Goal: Task Accomplishment & Management: Complete application form

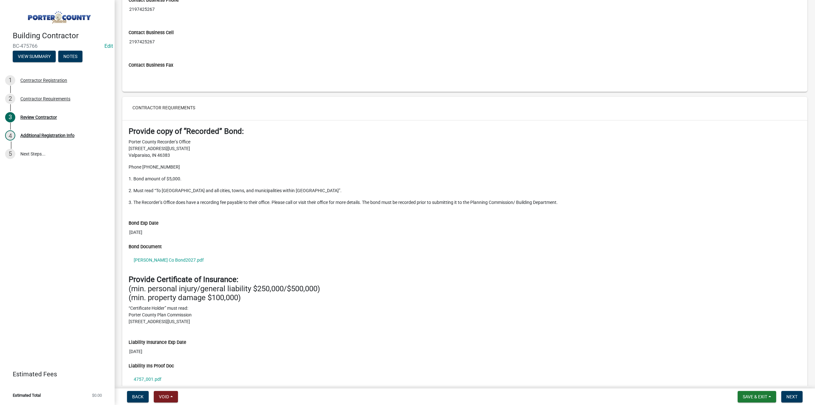
scroll to position [510, 0]
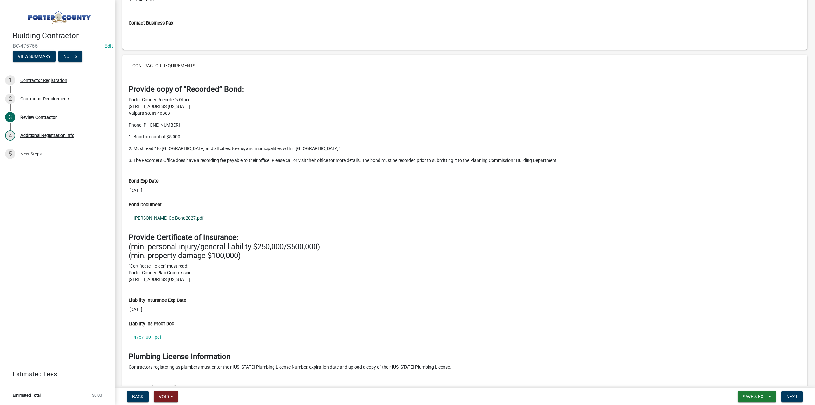
click at [175, 215] on link "AE Porter Co Bond2027.pdf" at bounding box center [465, 218] width 673 height 15
click at [189, 213] on link "AE Porter Co Bond2027.pdf" at bounding box center [465, 218] width 673 height 15
click at [140, 332] on link "4757_001.pdf" at bounding box center [465, 337] width 673 height 15
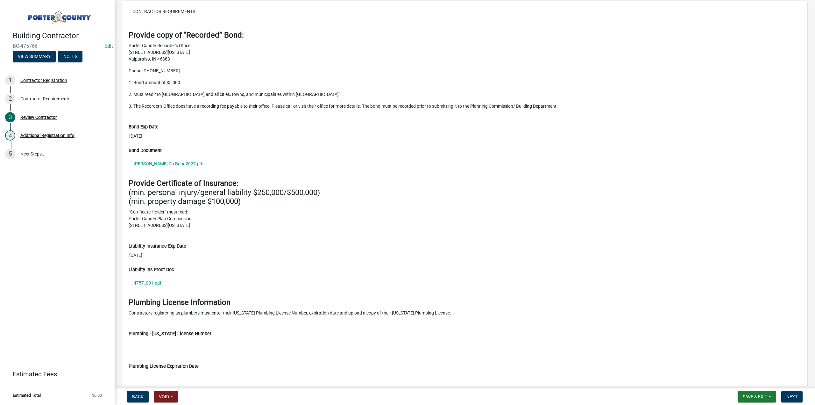
scroll to position [608, 0]
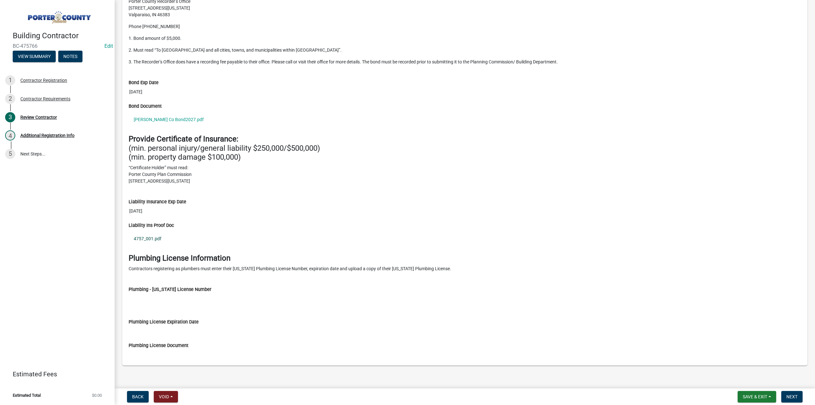
click at [138, 232] on link "4757_001.pdf" at bounding box center [465, 238] width 673 height 15
click at [781, 394] on form "Save & Exit Save Save & Exit Next" at bounding box center [770, 396] width 70 height 11
click at [787, 394] on span "Next" at bounding box center [792, 396] width 11 height 5
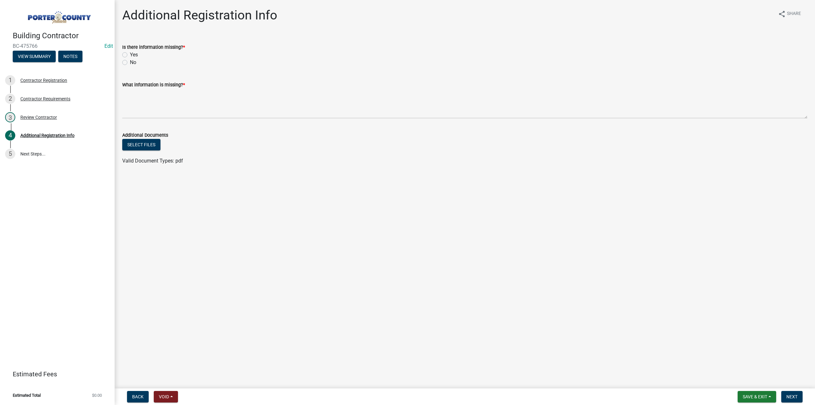
click at [130, 56] on label "Yes" at bounding box center [134, 55] width 8 height 8
click at [130, 55] on input "Yes" at bounding box center [132, 53] width 4 height 4
radio input "true"
click at [147, 95] on textarea "What information is missing? *" at bounding box center [464, 104] width 685 height 30
type textarea "The COI uploaded is expired please upload current"
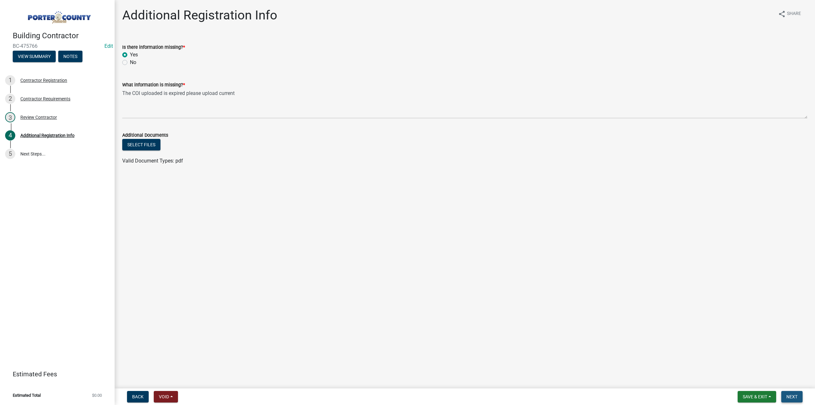
click at [801, 397] on button "Next" at bounding box center [792, 396] width 21 height 11
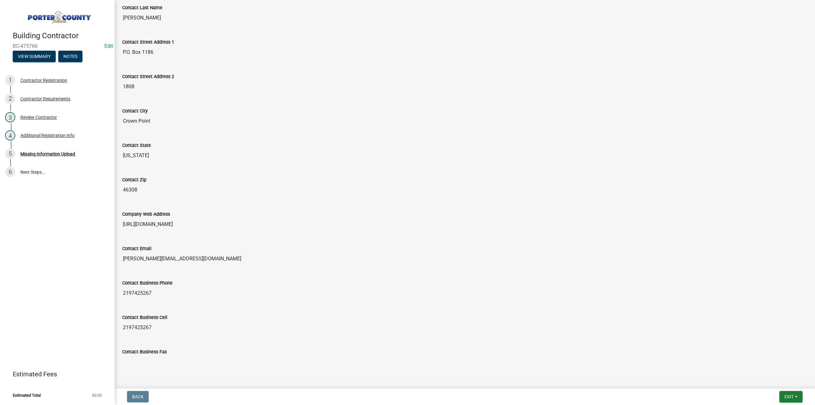
scroll to position [236, 0]
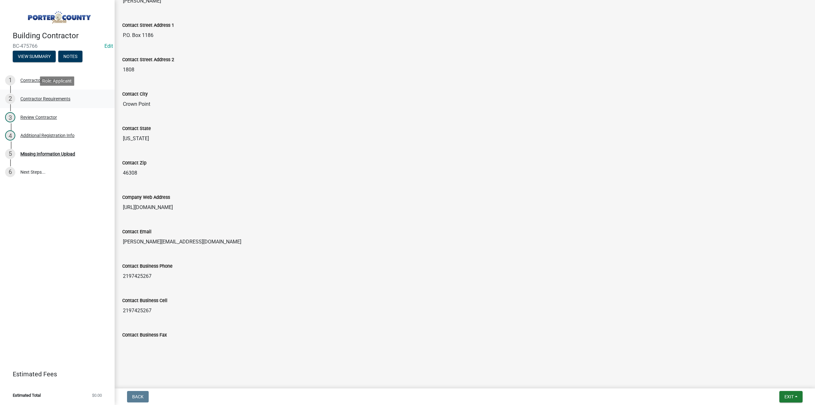
click at [51, 95] on div "2 Contractor Requirements" at bounding box center [54, 99] width 99 height 10
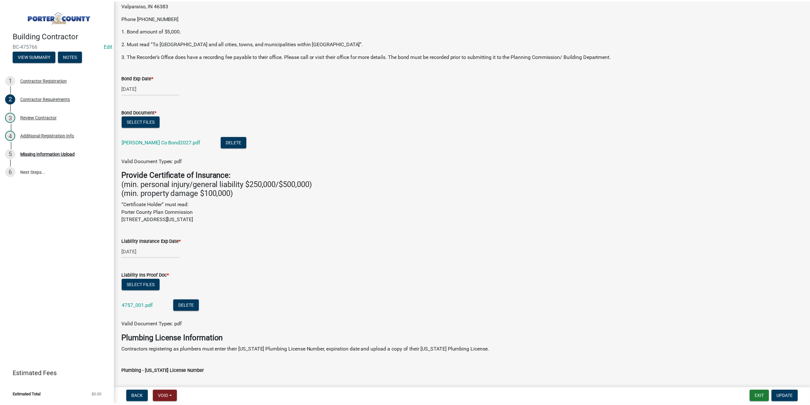
scroll to position [127, 0]
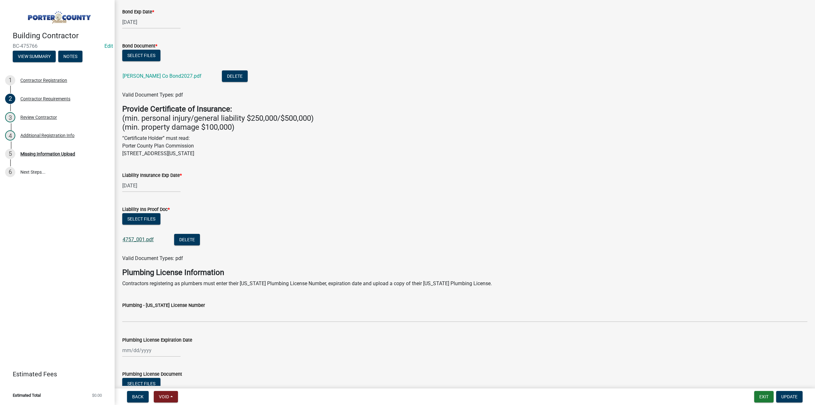
click at [132, 239] on link "4757_001.pdf" at bounding box center [138, 239] width 31 height 6
click at [763, 391] on button "Exit" at bounding box center [763, 396] width 19 height 11
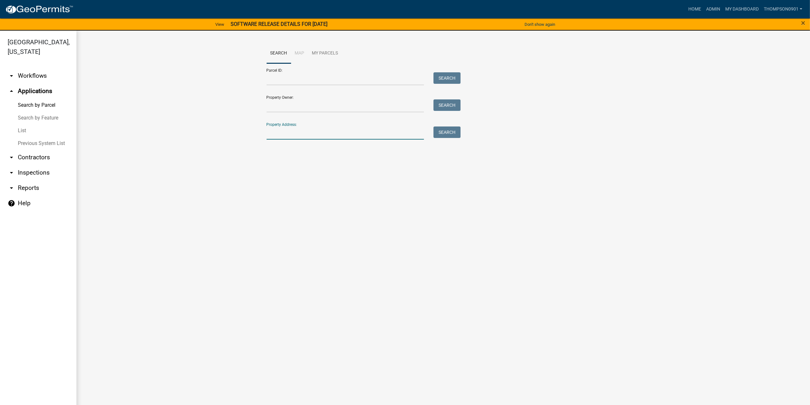
click at [329, 135] on input "Property Address:" at bounding box center [346, 132] width 158 height 13
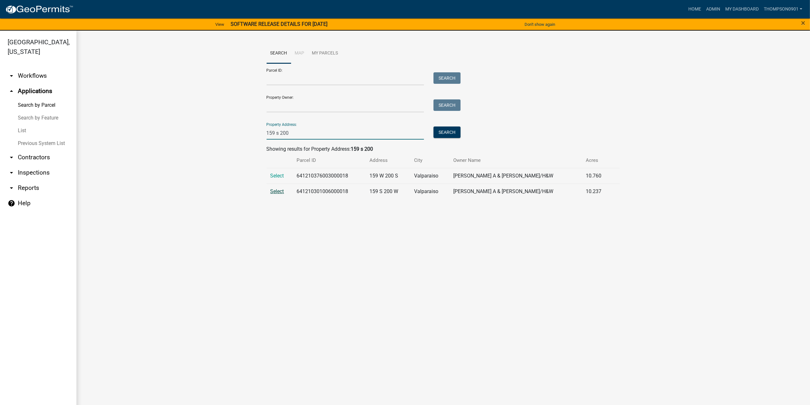
type input "159 s 200"
click at [282, 191] on span "Select" at bounding box center [277, 191] width 14 height 6
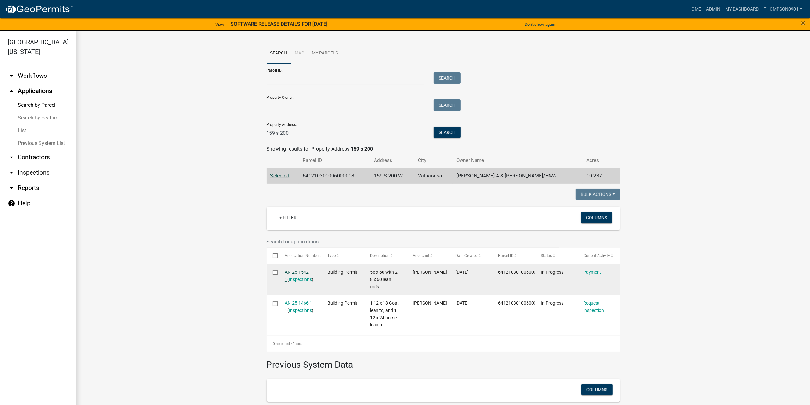
click at [299, 273] on link "AN-25-1542 1 1" at bounding box center [298, 275] width 27 height 12
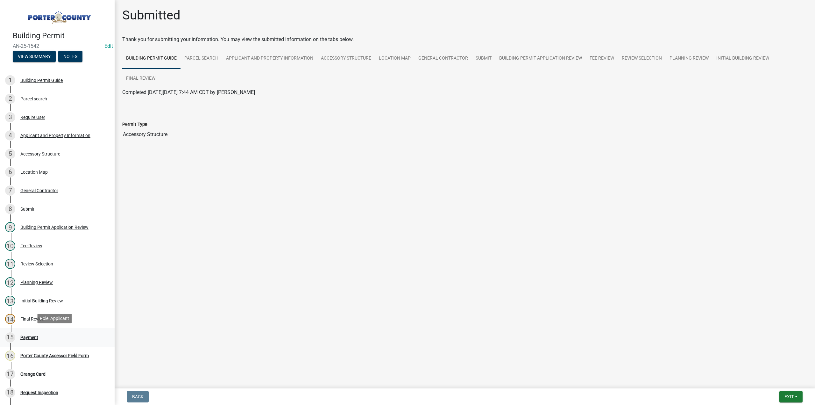
click at [25, 335] on div "Payment" at bounding box center [29, 337] width 18 height 4
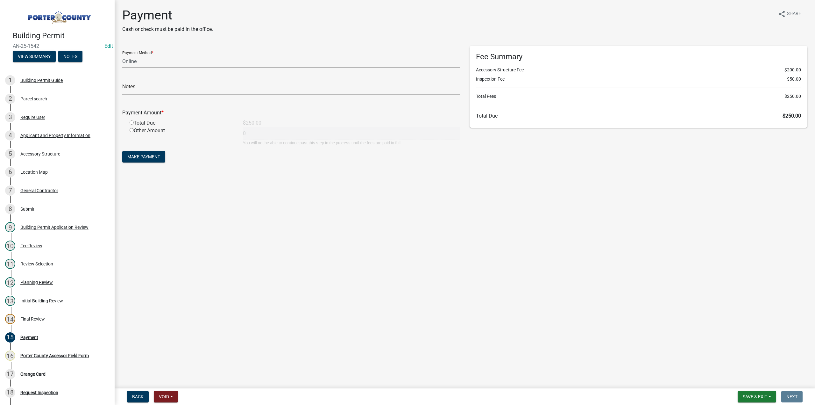
click at [134, 62] on select "Credit Card POS Check Cash Online" at bounding box center [291, 61] width 338 height 13
select select "1: 0"
click at [122, 55] on select "Credit Card POS Check Cash Online" at bounding box center [291, 61] width 338 height 13
click at [143, 89] on input "text" at bounding box center [291, 88] width 338 height 13
type input "#9159 O'Connor Builders"
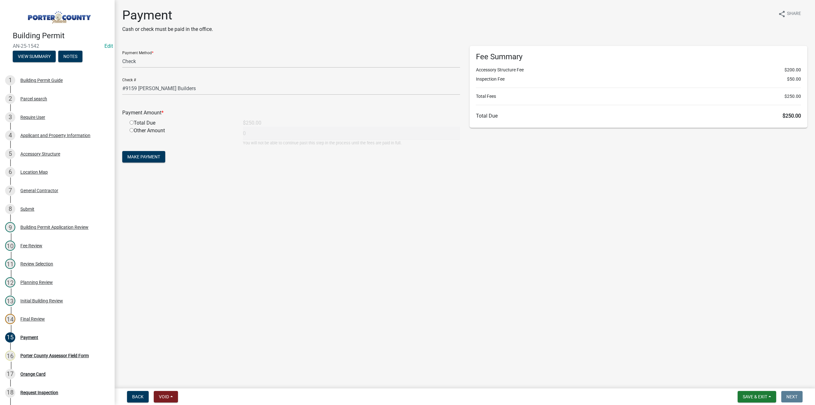
drag, startPoint x: 133, startPoint y: 123, endPoint x: 135, endPoint y: 128, distance: 5.6
click at [133, 122] on input "radio" at bounding box center [132, 122] width 4 height 4
radio input "true"
type input "250"
click at [156, 156] on span "Make Payment" at bounding box center [143, 156] width 33 height 5
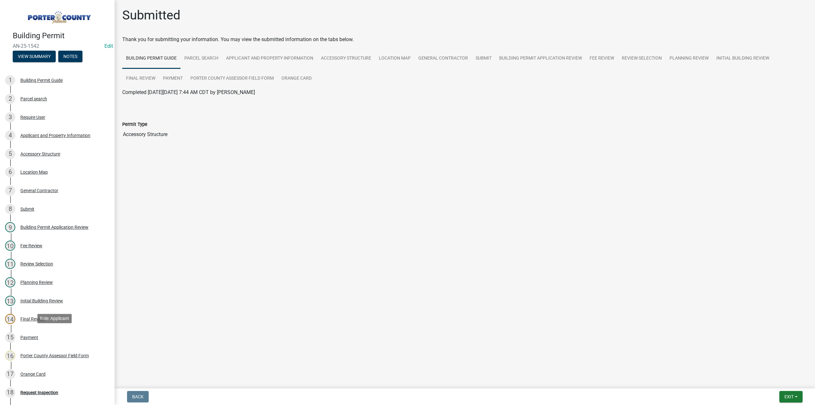
click at [30, 336] on div "Payment" at bounding box center [29, 337] width 18 height 4
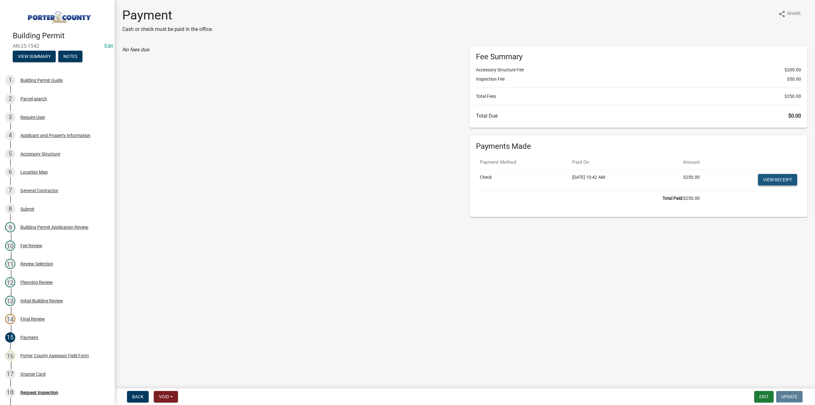
click at [782, 180] on link "View receipt" at bounding box center [777, 179] width 39 height 11
click at [31, 336] on div "Payment" at bounding box center [29, 337] width 18 height 4
click at [35, 372] on div "Orange Card" at bounding box center [32, 374] width 25 height 4
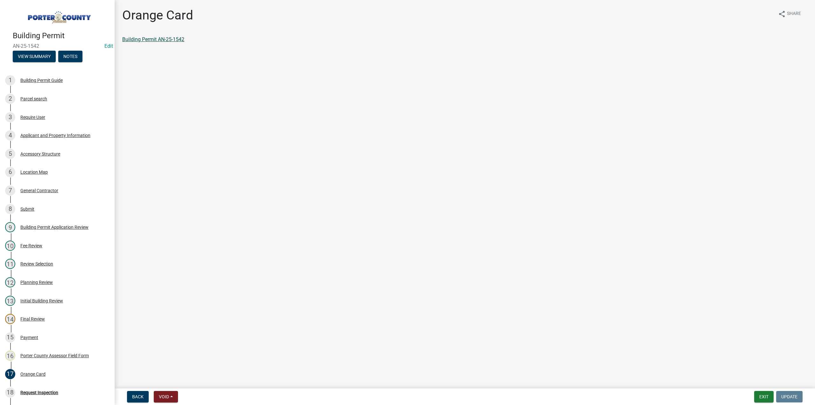
click at [151, 39] on link "Building Permit AN-25-1542" at bounding box center [153, 39] width 62 height 6
click at [769, 397] on button "Exit" at bounding box center [763, 396] width 19 height 11
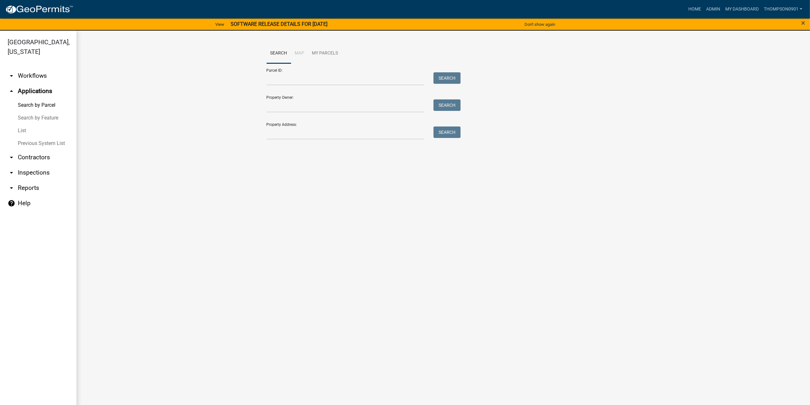
click at [29, 150] on link "arrow_drop_down Contractors" at bounding box center [38, 157] width 76 height 15
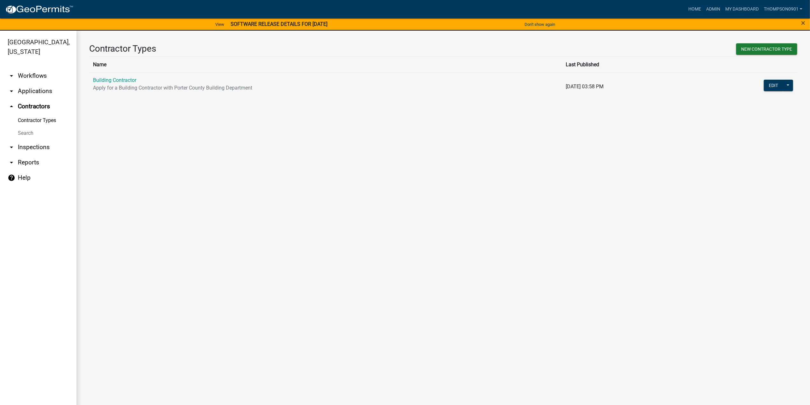
click at [44, 83] on link "arrow_drop_down Applications" at bounding box center [38, 90] width 76 height 15
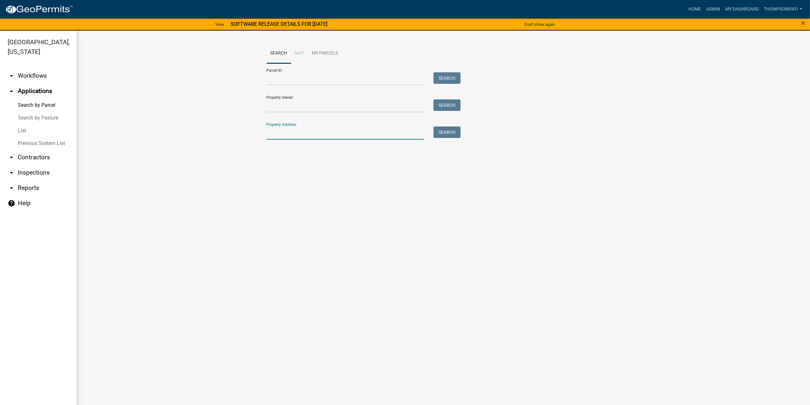
click at [283, 132] on input "Property Address:" at bounding box center [346, 132] width 158 height 13
type input "5630 bre"
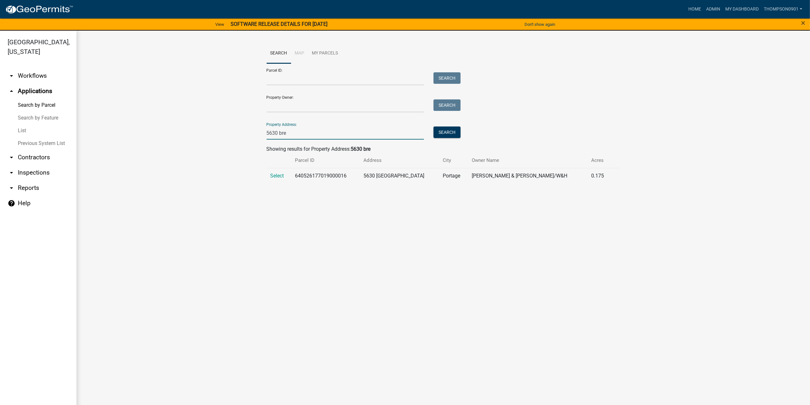
drag, startPoint x: 299, startPoint y: 137, endPoint x: 45, endPoint y: 139, distance: 254.2
click at [46, 139] on div "Porter County, Indiana arrow_drop_down Workflows List arrow_drop_up Application…" at bounding box center [405, 222] width 810 height 382
click at [23, 124] on link "List" at bounding box center [38, 130] width 76 height 13
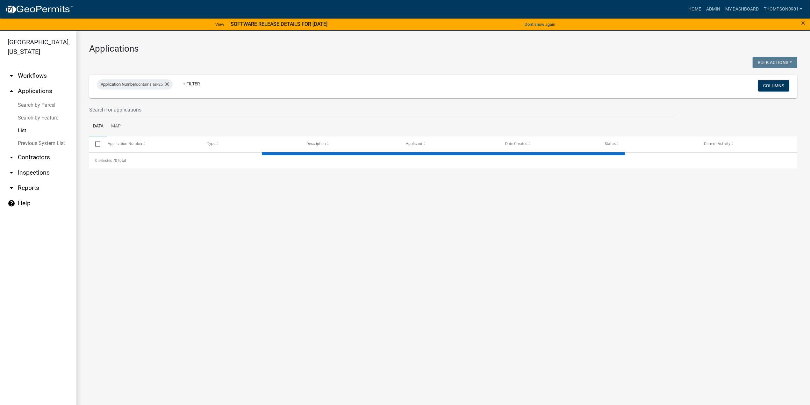
select select "3: 100"
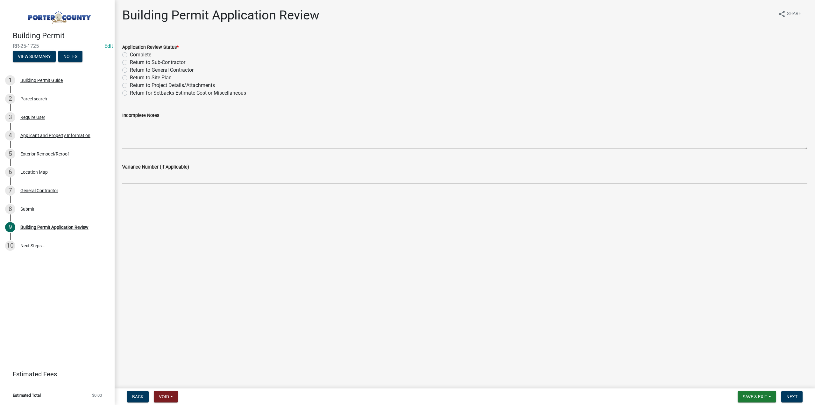
drag, startPoint x: 125, startPoint y: 55, endPoint x: 128, endPoint y: 72, distance: 17.5
click at [130, 55] on label "Complete" at bounding box center [140, 55] width 21 height 8
click at [130, 55] on input "Complete" at bounding box center [132, 53] width 4 height 4
radio input "true"
click at [790, 393] on button "Next" at bounding box center [792, 396] width 21 height 11
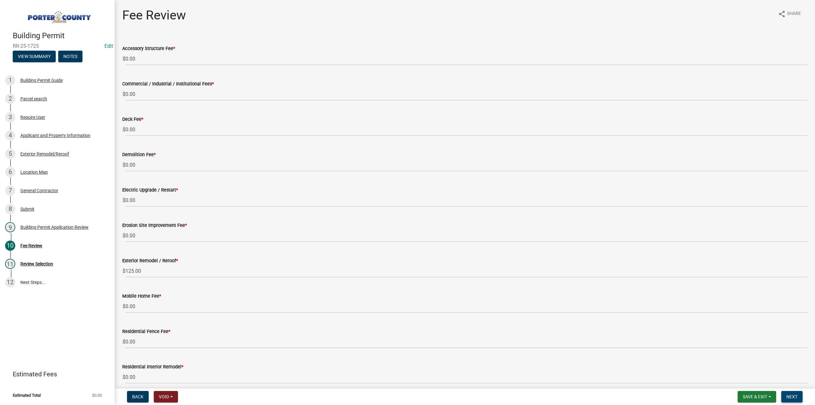
click at [797, 395] on span "Next" at bounding box center [792, 396] width 11 height 5
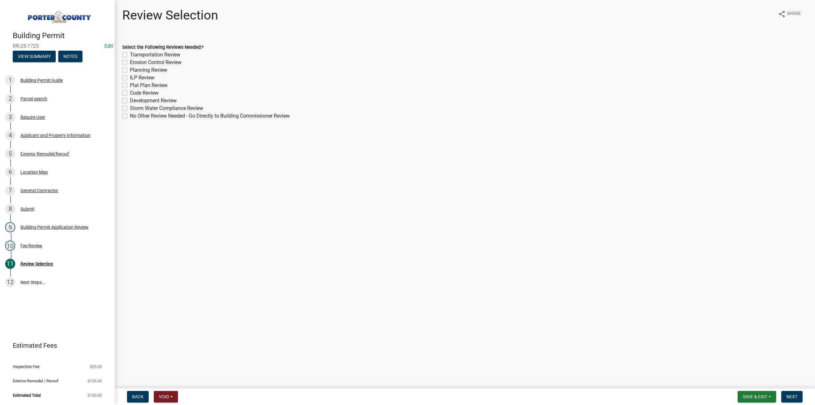
click at [130, 116] on label "No Other Review Needed - Go Directly to Building Commissioner Review" at bounding box center [210, 116] width 160 height 8
click at [130, 116] on input "No Other Review Needed - Go Directly to Building Commissioner Review" at bounding box center [132, 114] width 4 height 4
checkbox input "true"
checkbox input "false"
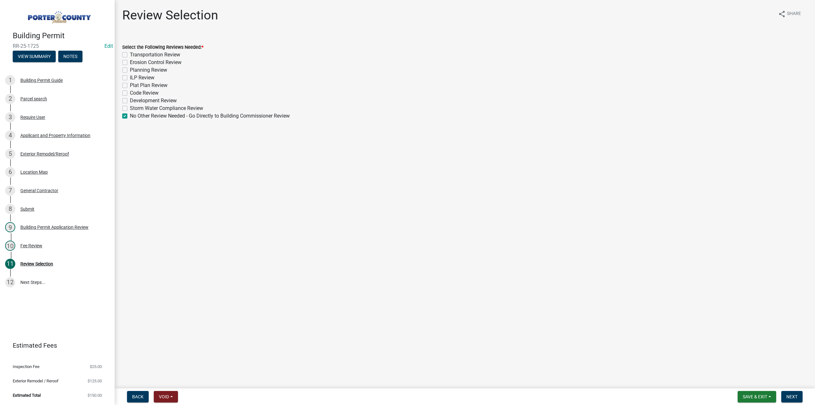
checkbox input "false"
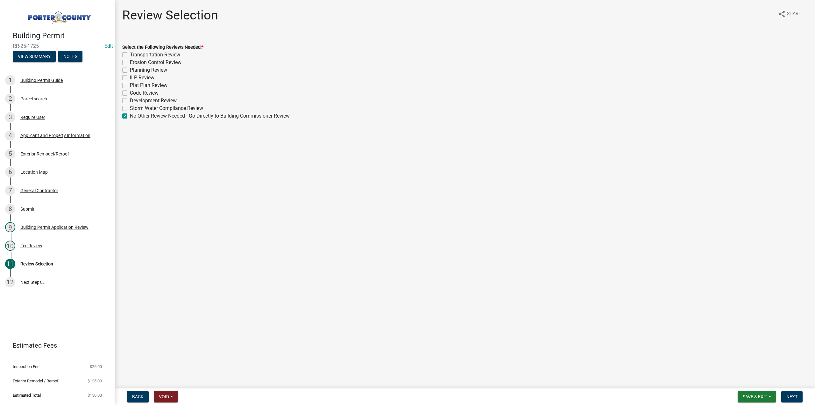
checkbox input "false"
checkbox input "true"
click at [794, 392] on button "Next" at bounding box center [792, 396] width 21 height 11
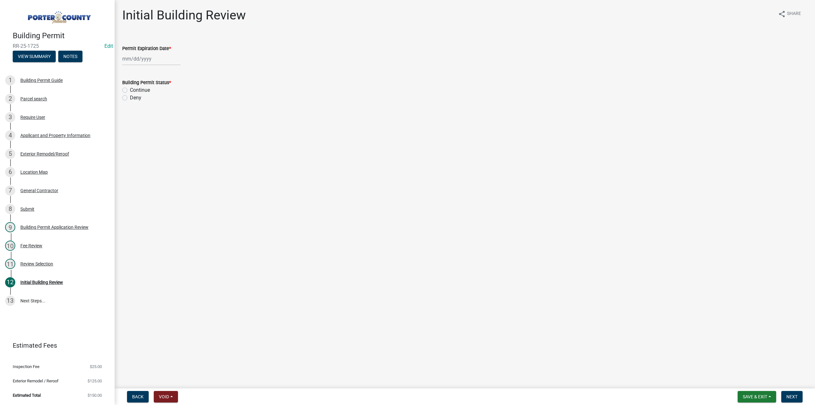
select select "9"
click at [146, 62] on div "Jan Feb Mar Apr May Jun Jul Aug Sep Oct Nov Dec 1525 1526 1527 1528 1529 1530 1…" at bounding box center [151, 58] width 58 height 13
click at [169, 74] on select "1525 1526 1527 1528 1529 1530 1531 1532 1533 1534 1535 1536 1537 1538 1539 1540…" at bounding box center [172, 73] width 23 height 10
select select "2026"
click at [161, 68] on select "1525 1526 1527 1528 1529 1530 1531 1532 1533 1534 1535 1536 1537 1538 1539 1540…" at bounding box center [172, 73] width 23 height 10
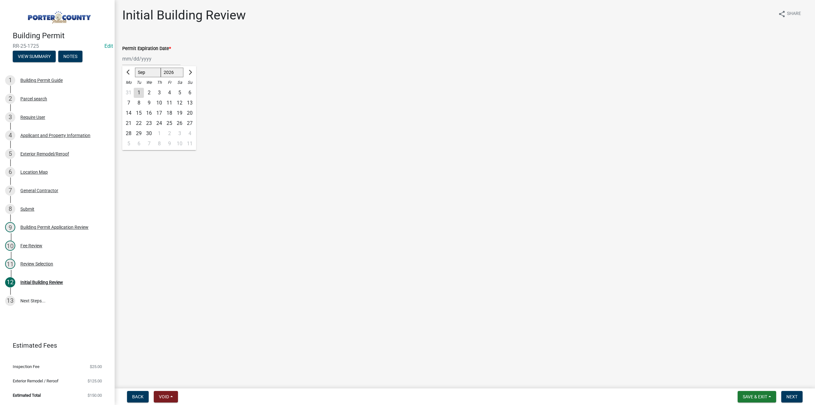
click at [148, 102] on div "9" at bounding box center [149, 103] width 10 height 10
type input "[DATE]"
click at [130, 91] on label "Continue" at bounding box center [140, 90] width 20 height 8
click at [130, 90] on input "Continue" at bounding box center [132, 88] width 4 height 4
radio input "true"
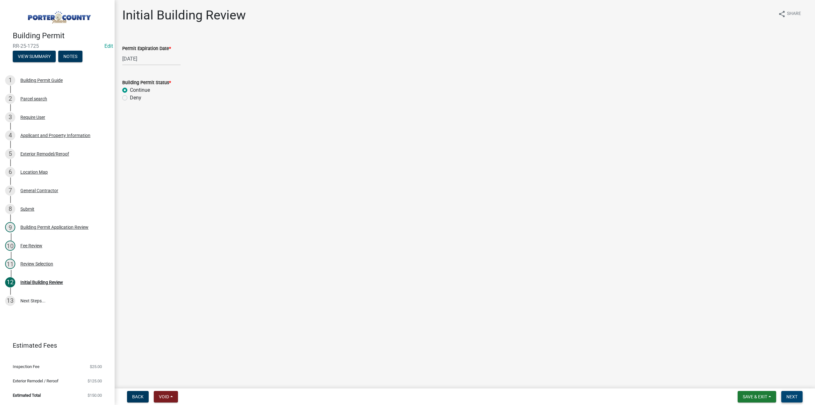
click at [794, 395] on span "Next" at bounding box center [792, 396] width 11 height 5
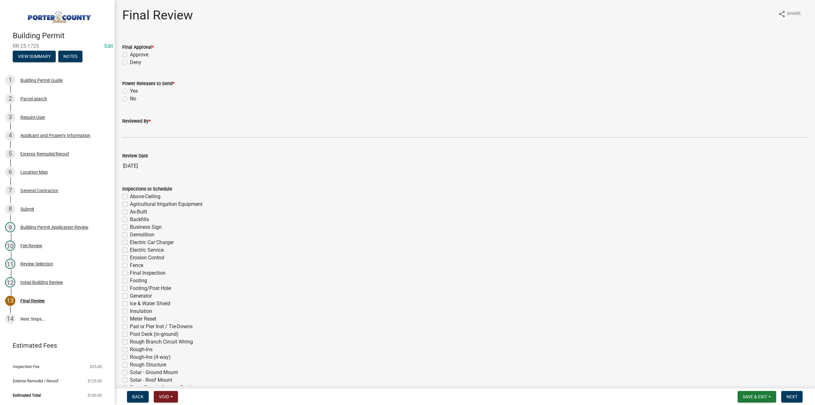
click at [130, 55] on label "Approve" at bounding box center [139, 55] width 18 height 8
click at [130, 55] on input "Approve" at bounding box center [132, 53] width 4 height 4
radio input "true"
click at [130, 99] on label "No" at bounding box center [133, 99] width 6 height 8
click at [130, 99] on input "No" at bounding box center [132, 97] width 4 height 4
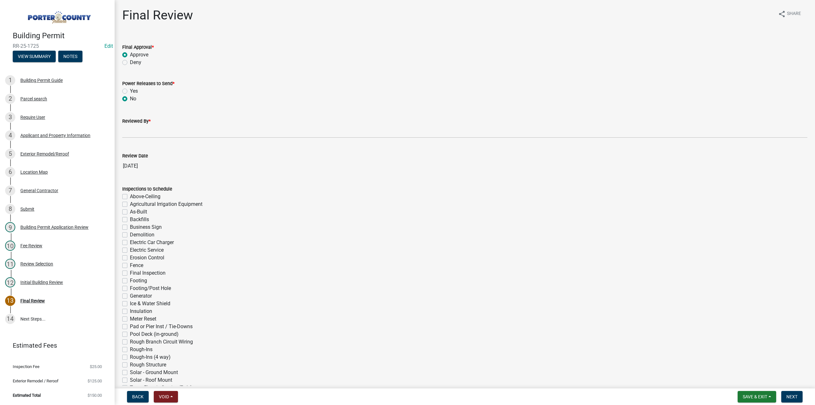
radio input "true"
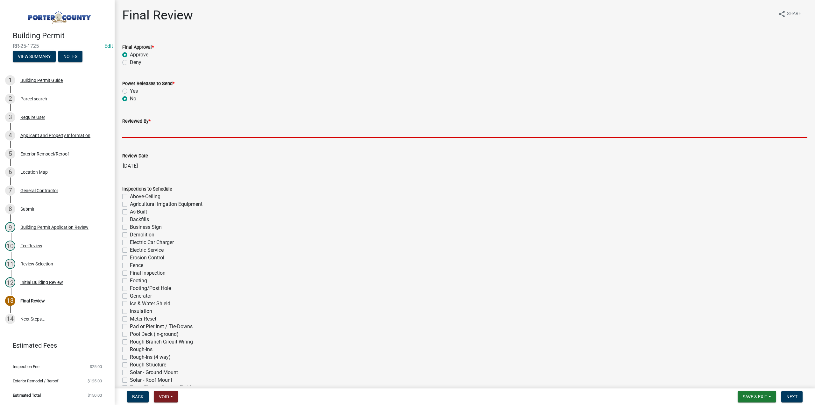
click at [141, 129] on input "Reviewed By *" at bounding box center [464, 131] width 685 height 13
type input "TT"
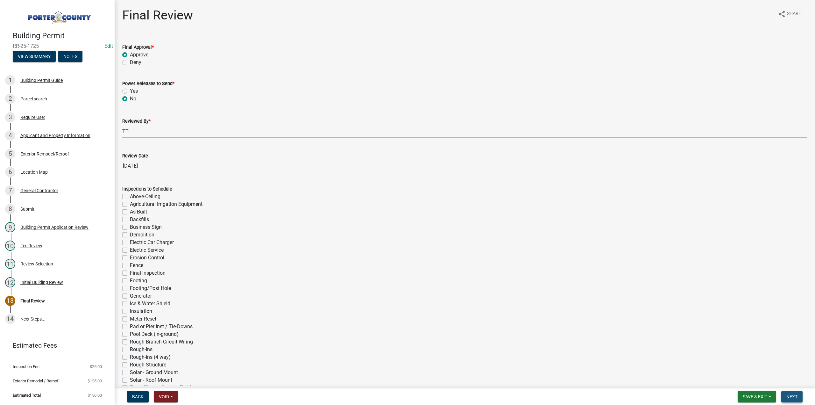
click at [794, 395] on span "Next" at bounding box center [792, 396] width 11 height 5
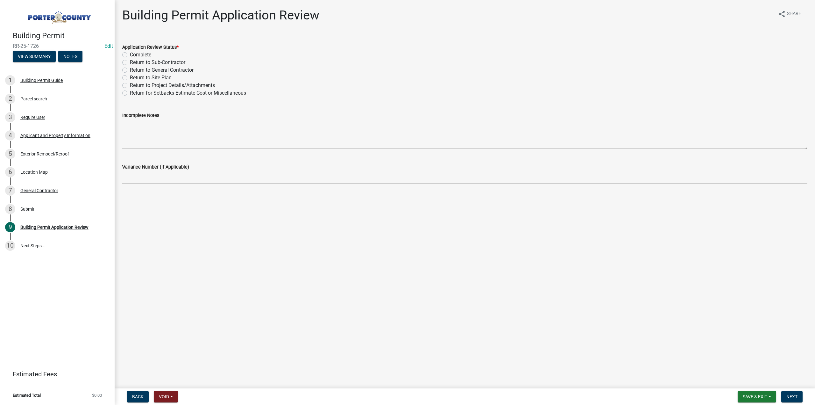
click at [130, 54] on label "Complete" at bounding box center [140, 55] width 21 height 8
click at [130, 54] on input "Complete" at bounding box center [132, 53] width 4 height 4
radio input "true"
click at [792, 393] on button "Next" at bounding box center [792, 396] width 21 height 11
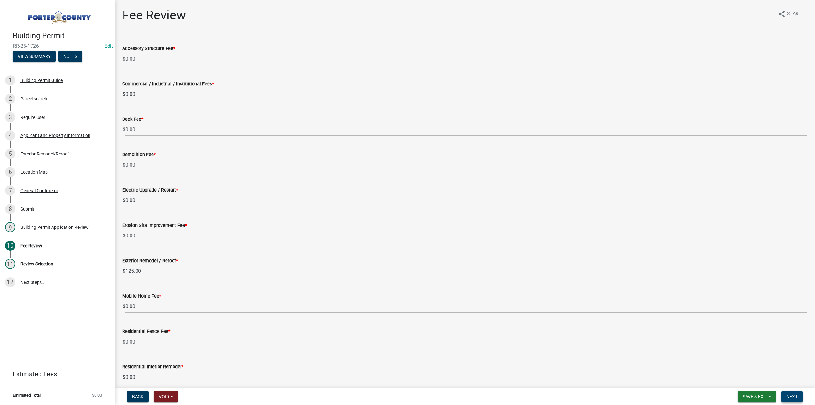
click at [794, 400] on button "Next" at bounding box center [792, 396] width 21 height 11
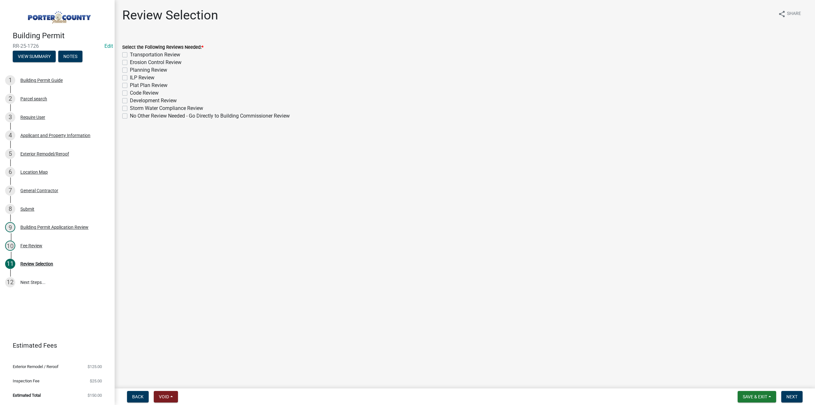
click at [130, 117] on label "No Other Review Needed - Go Directly to Building Commissioner Review" at bounding box center [210, 116] width 160 height 8
click at [130, 116] on input "No Other Review Needed - Go Directly to Building Commissioner Review" at bounding box center [132, 114] width 4 height 4
checkbox input "true"
checkbox input "false"
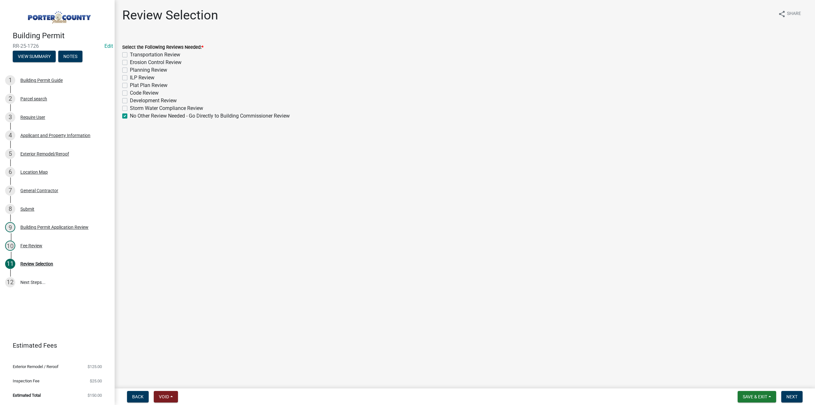
checkbox input "false"
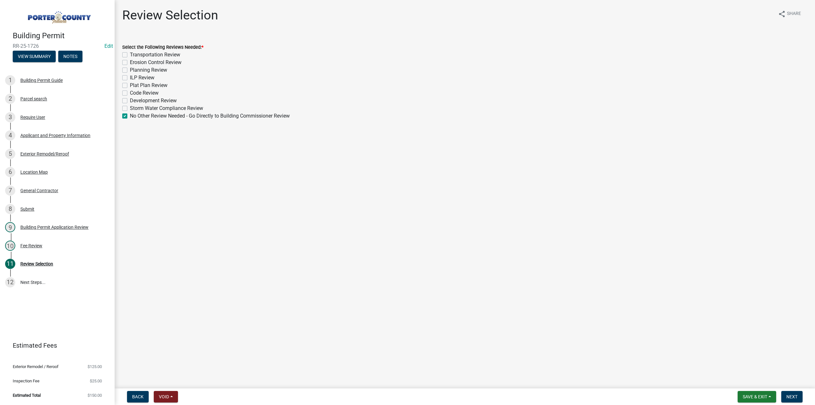
checkbox input "false"
checkbox input "true"
click at [798, 397] on button "Next" at bounding box center [792, 396] width 21 height 11
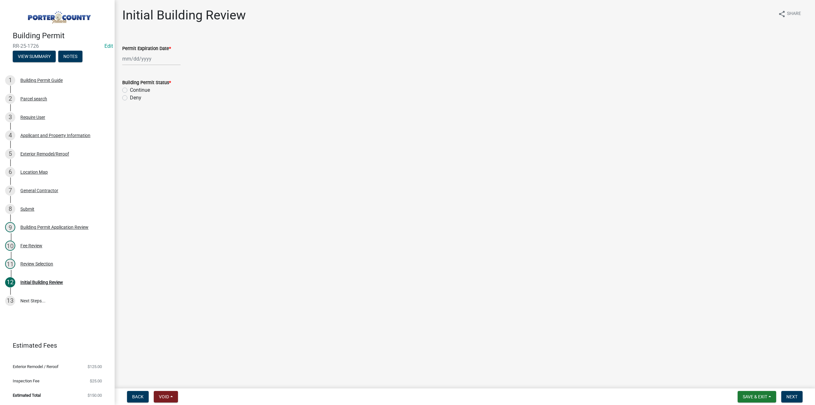
click at [154, 59] on div at bounding box center [151, 58] width 58 height 13
select select "9"
click at [172, 72] on select "1525 1526 1527 1528 1529 1530 1531 1532 1533 1534 1535 1536 1537 1538 1539 1540…" at bounding box center [172, 73] width 23 height 10
select select "2026"
click at [161, 68] on select "1525 1526 1527 1528 1529 1530 1531 1532 1533 1534 1535 1536 1537 1538 1539 1540…" at bounding box center [172, 73] width 23 height 10
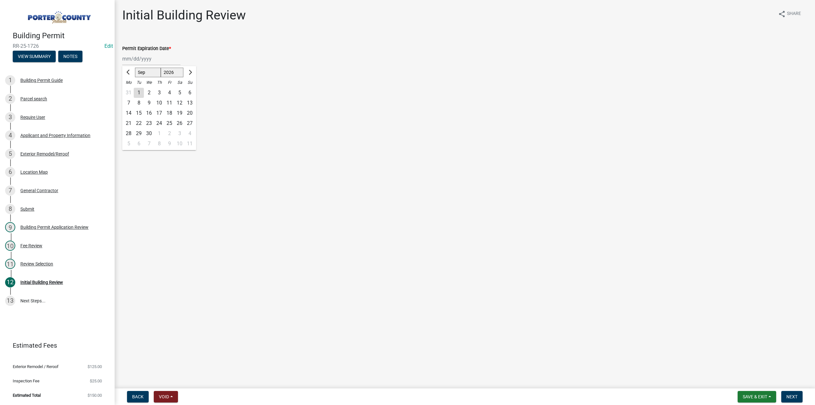
click at [149, 103] on div "9" at bounding box center [149, 103] width 10 height 10
type input "[DATE]"
click at [130, 91] on label "Continue" at bounding box center [140, 90] width 20 height 8
click at [130, 90] on input "Continue" at bounding box center [132, 88] width 4 height 4
radio input "true"
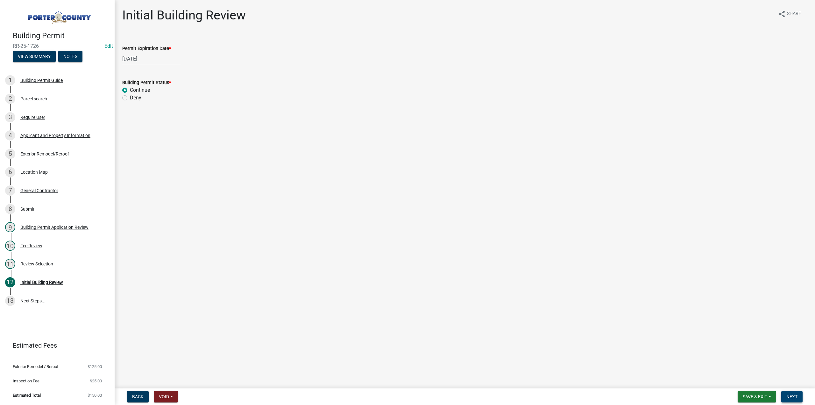
drag, startPoint x: 793, startPoint y: 399, endPoint x: 708, endPoint y: 377, distance: 87.8
click at [792, 399] on span "Next" at bounding box center [792, 396] width 11 height 5
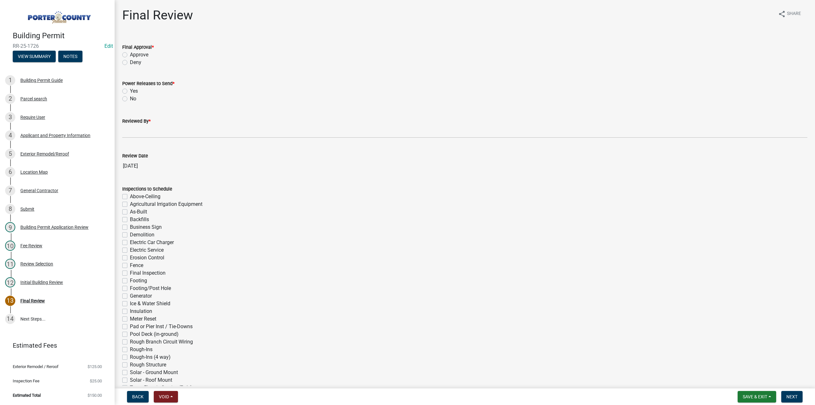
click at [130, 55] on label "Approve" at bounding box center [139, 55] width 18 height 8
click at [130, 55] on input "Approve" at bounding box center [132, 53] width 4 height 4
radio input "true"
click at [130, 100] on label "No" at bounding box center [133, 99] width 6 height 8
click at [130, 99] on input "No" at bounding box center [132, 97] width 4 height 4
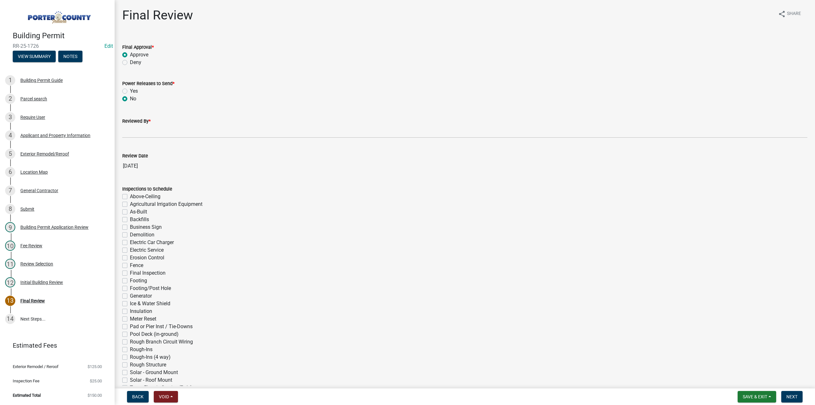
radio input "true"
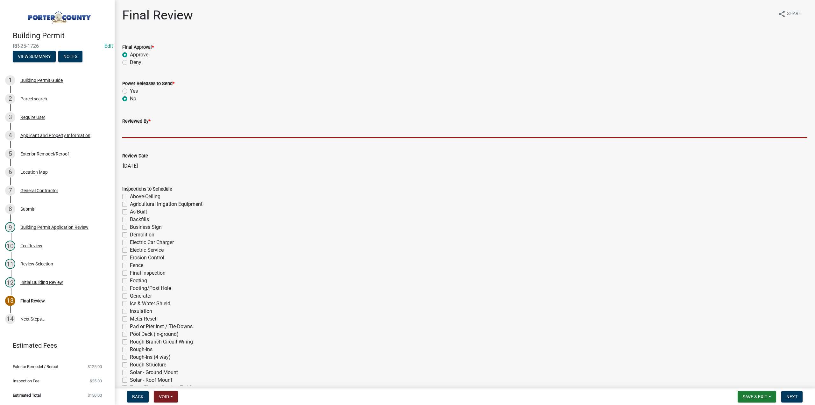
click at [132, 128] on input "Reviewed By *" at bounding box center [464, 131] width 685 height 13
type input "TT"
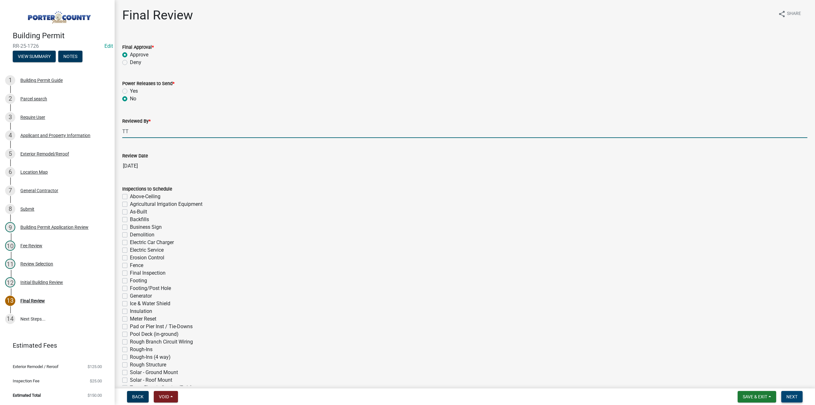
click at [798, 399] on button "Next" at bounding box center [792, 396] width 21 height 11
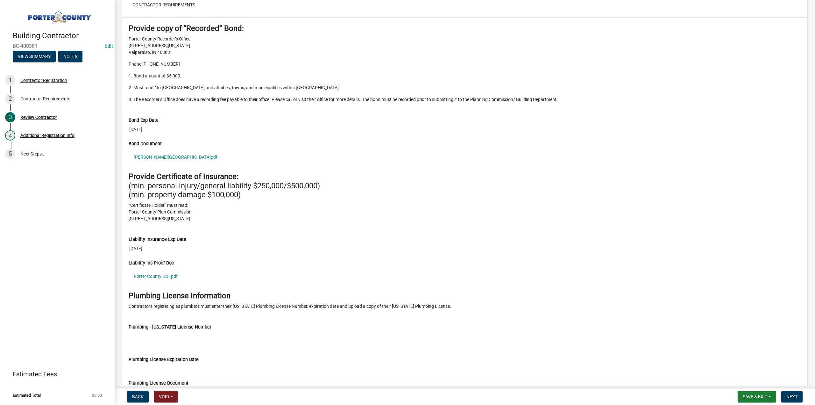
scroll to position [605, 0]
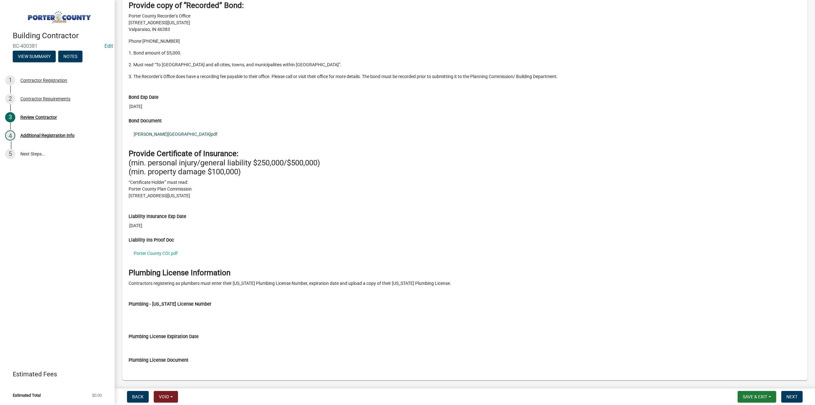
click at [166, 129] on link "[PERSON_NAME][GEOGRAPHIC_DATA]pdf" at bounding box center [465, 134] width 673 height 15
click at [157, 247] on link "Porter County COI.pdf" at bounding box center [465, 253] width 673 height 15
click at [791, 397] on span "Next" at bounding box center [792, 396] width 11 height 5
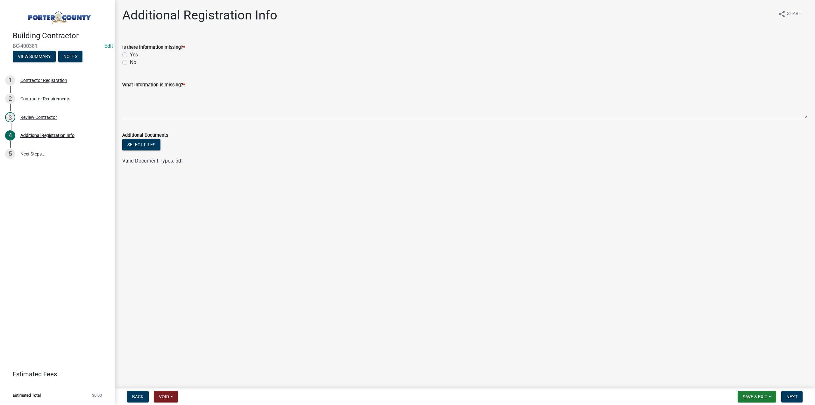
drag, startPoint x: 125, startPoint y: 53, endPoint x: 125, endPoint y: 60, distance: 6.7
click at [130, 54] on label "Yes" at bounding box center [134, 55] width 8 height 8
click at [130, 54] on input "Yes" at bounding box center [132, 53] width 4 height 4
radio input "true"
click at [139, 98] on textarea "What information is missing? *" at bounding box center [464, 104] width 685 height 30
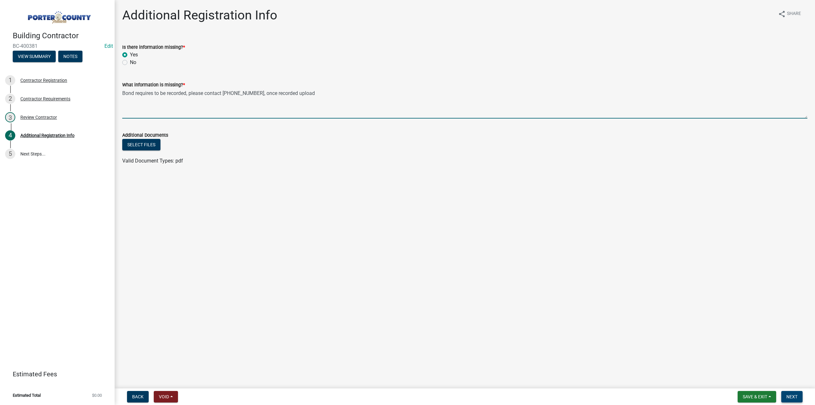
type textarea "Bond requires to be recorded, please contact 219-465-3465, once recorded upload"
click at [797, 393] on button "Next" at bounding box center [792, 396] width 21 height 11
